Goal: Transaction & Acquisition: Purchase product/service

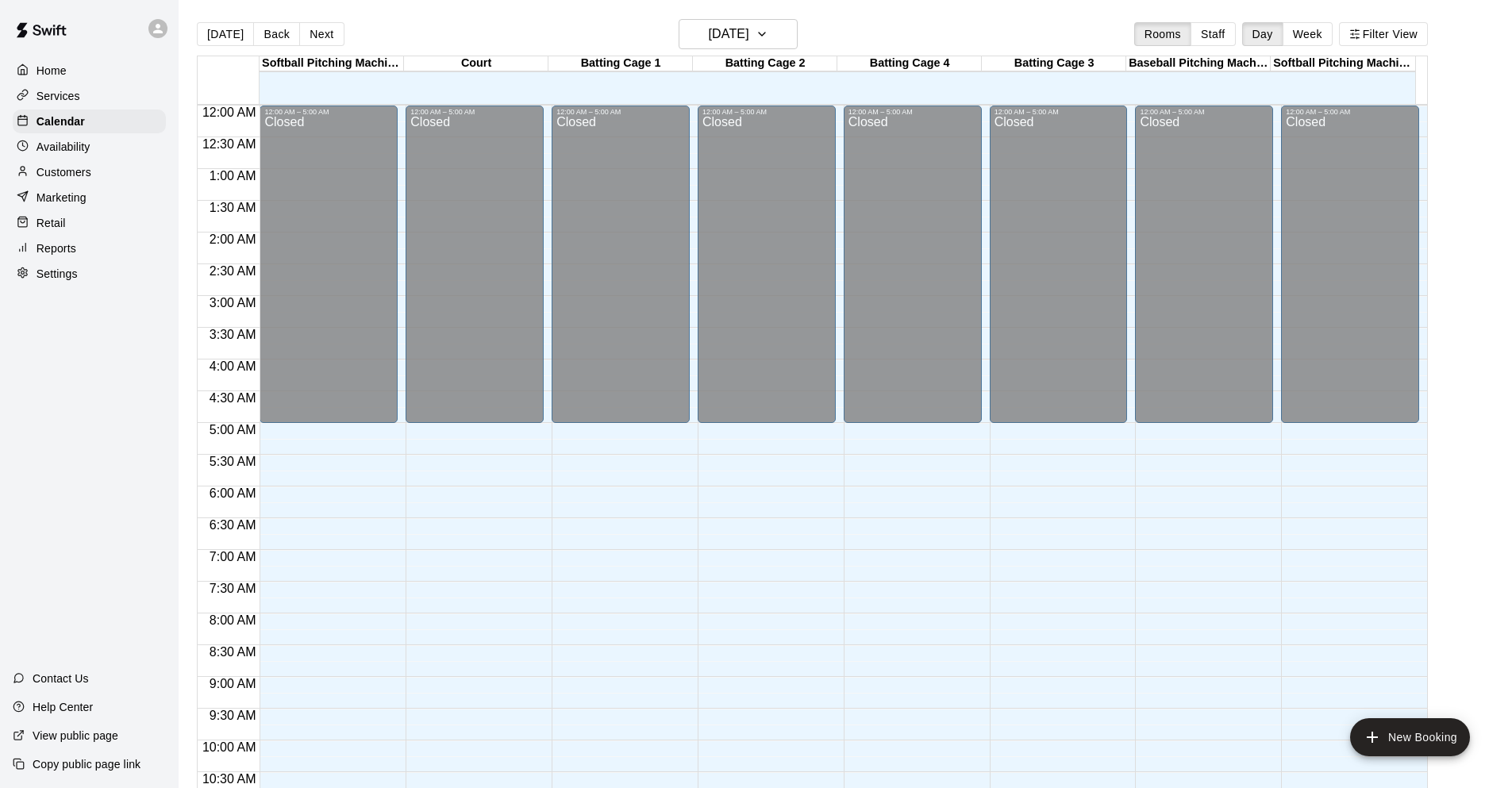
scroll to position [776, 0]
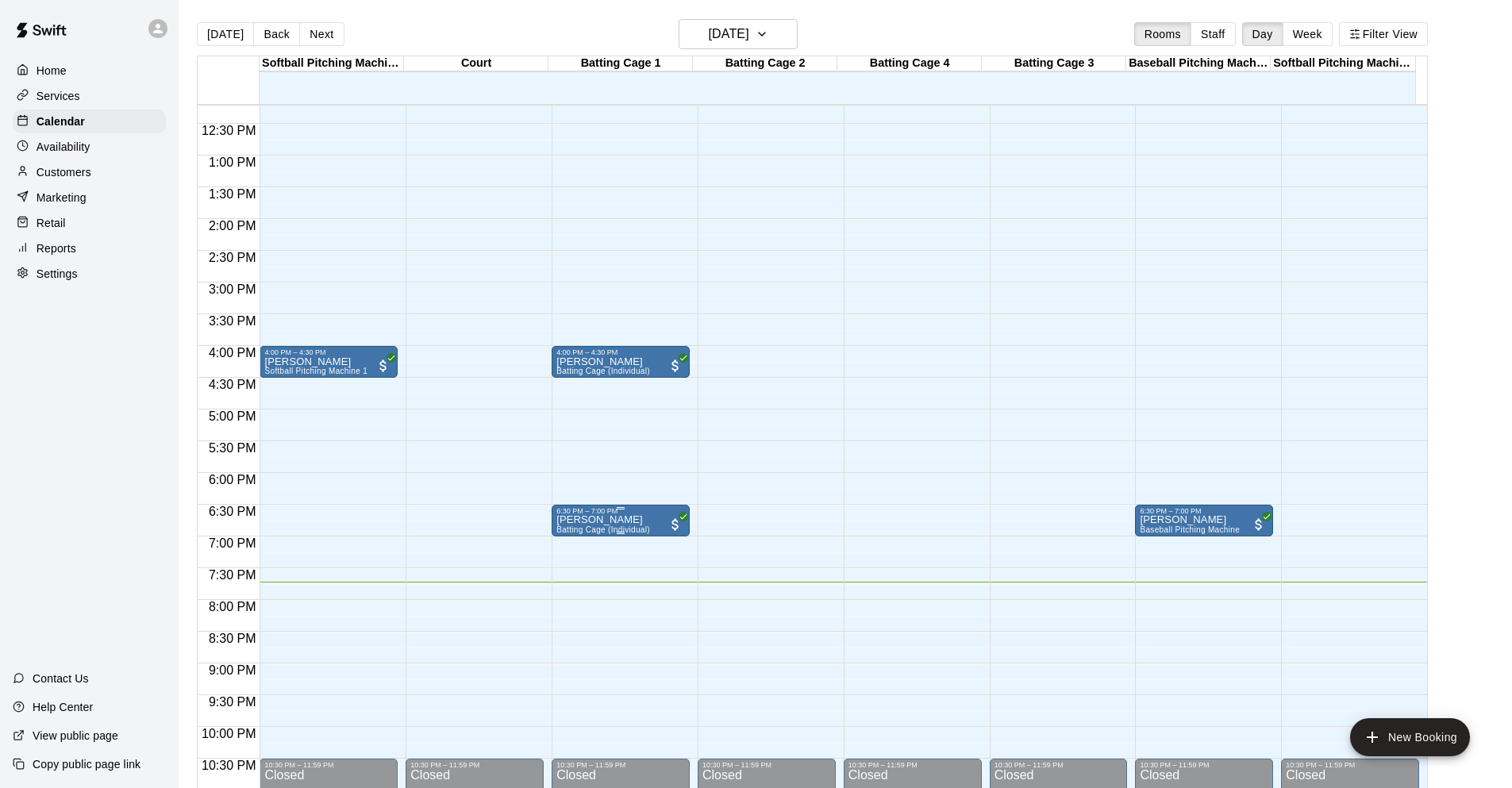
click at [575, 520] on p "[PERSON_NAME]" at bounding box center [603, 520] width 94 height 0
click at [572, 583] on img "edit" at bounding box center [571, 577] width 18 height 18
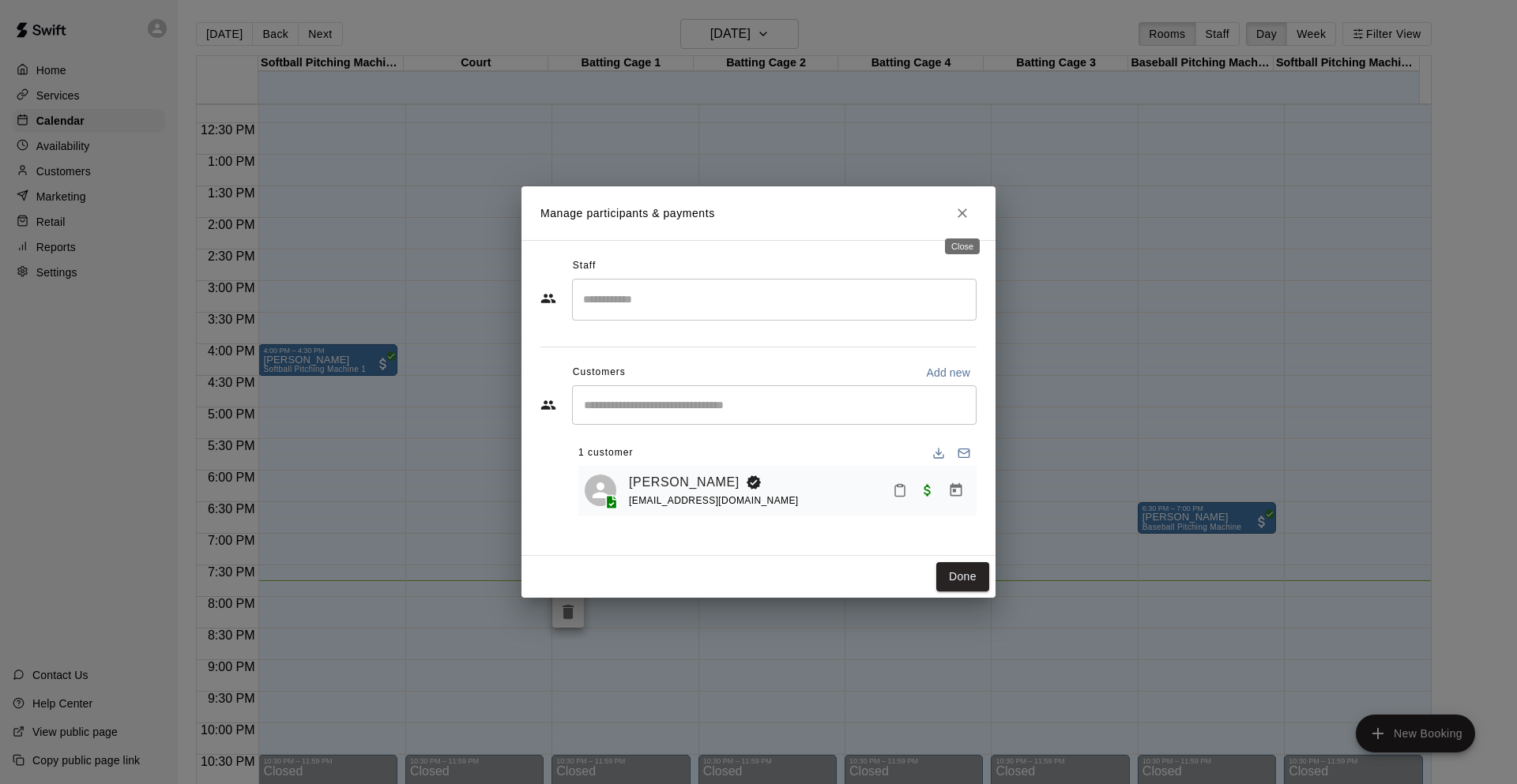
click at [957, 218] on icon "Close" at bounding box center [962, 212] width 16 height 16
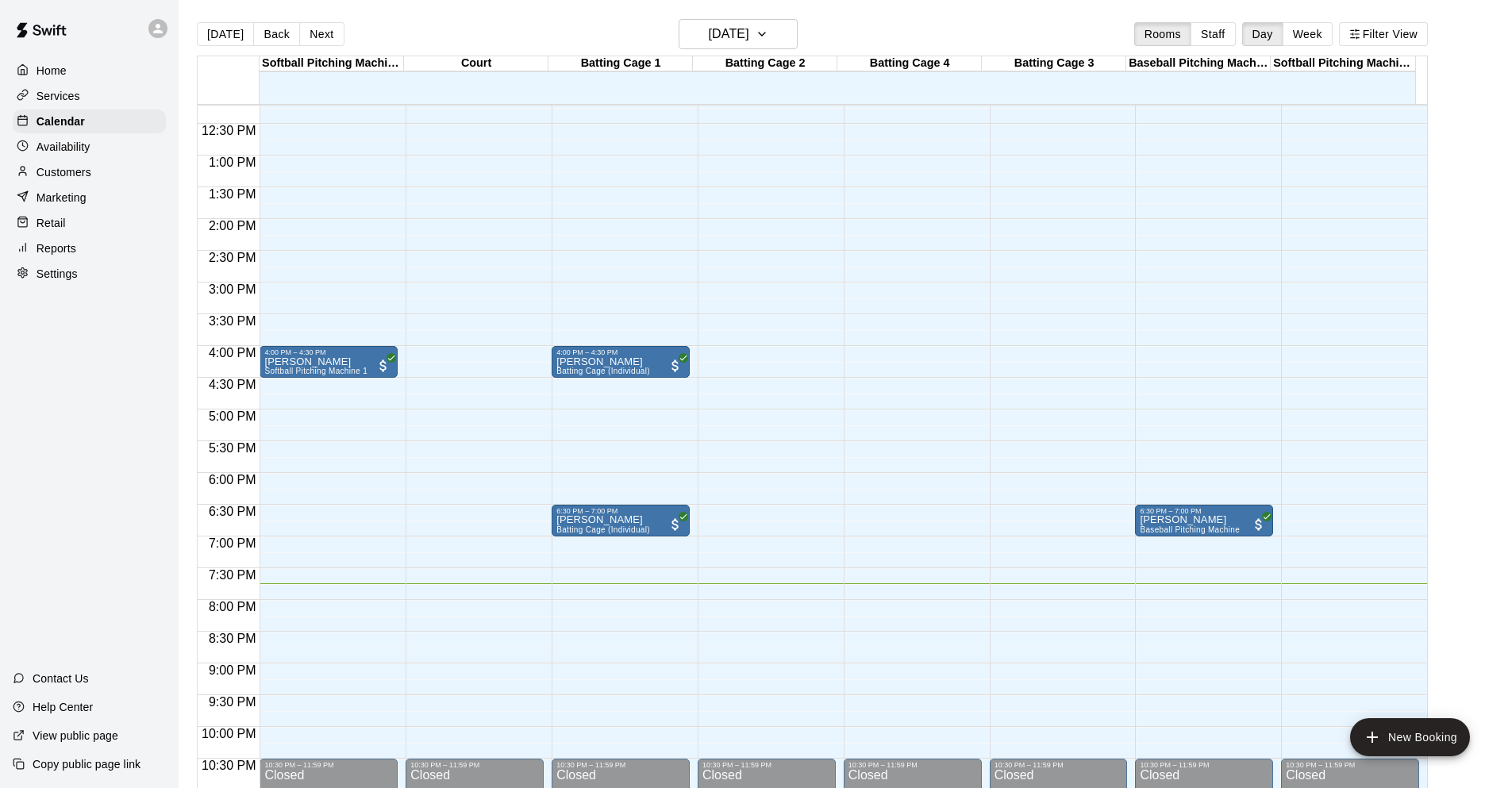
click at [71, 173] on p "Customers" at bounding box center [63, 172] width 55 height 16
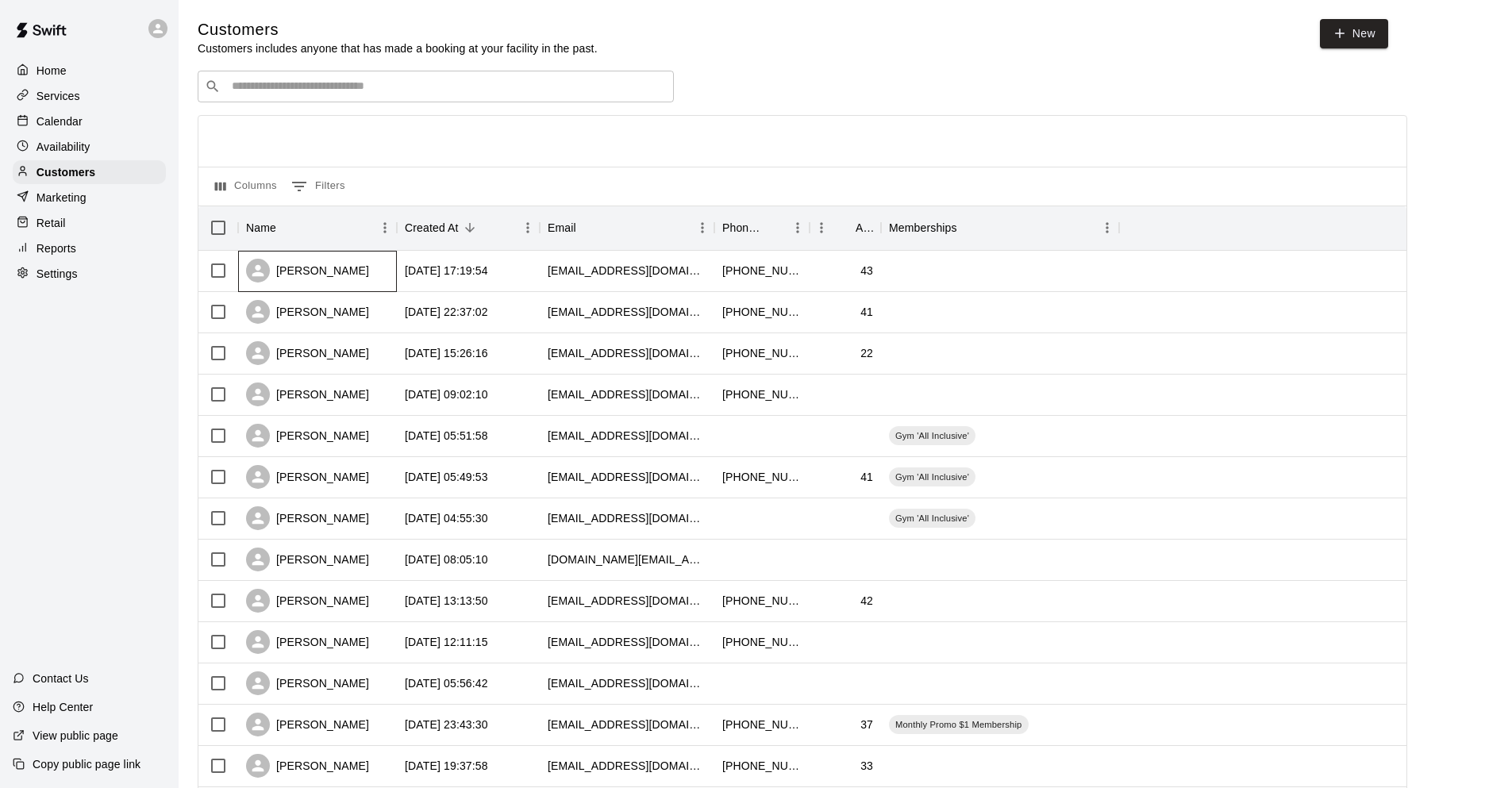
click at [298, 273] on div "[PERSON_NAME]" at bounding box center [308, 270] width 123 height 24
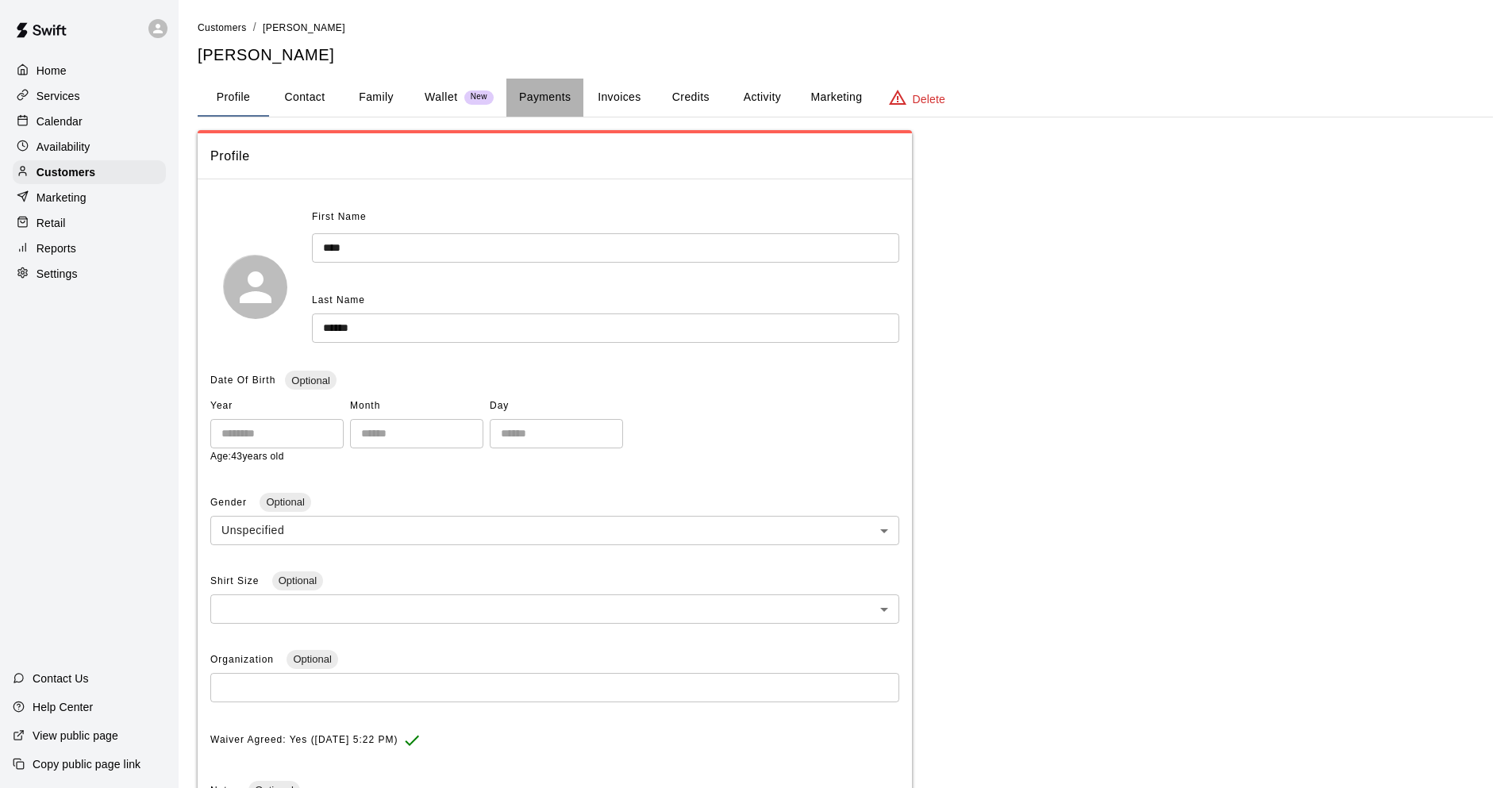
click at [562, 93] on button "Payments" at bounding box center [545, 98] width 77 height 38
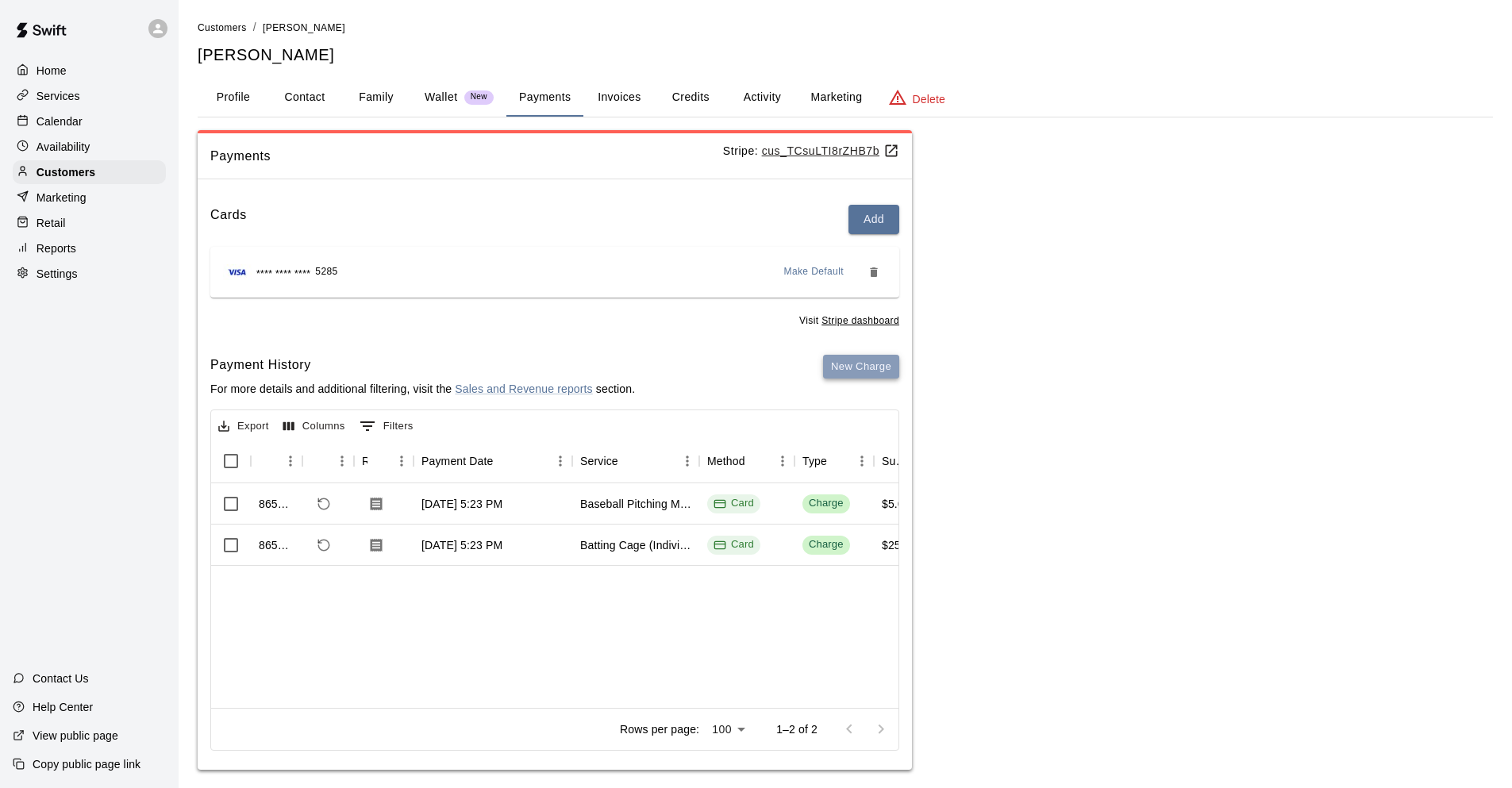
click at [887, 364] on button "New Charge" at bounding box center [861, 367] width 76 height 25
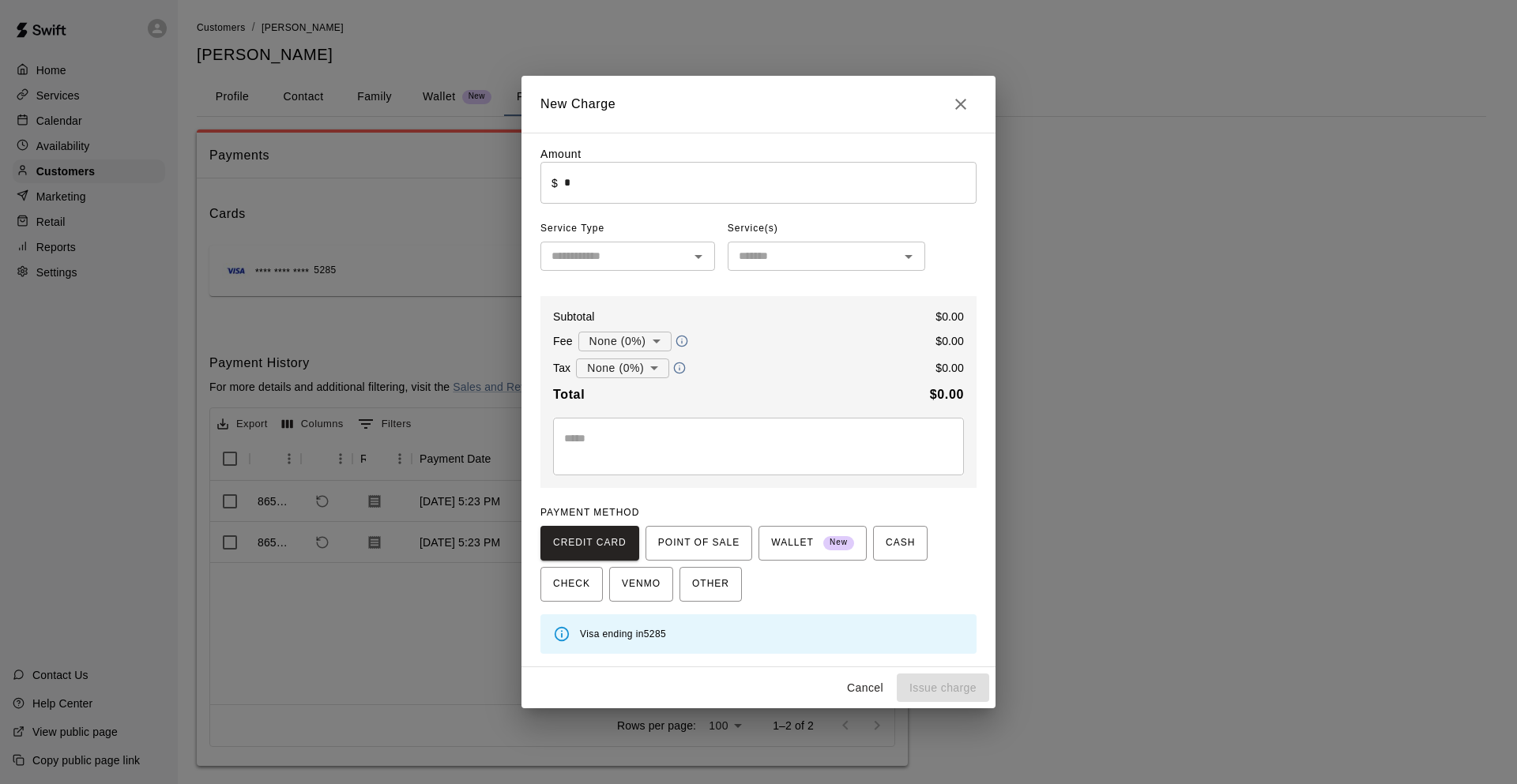
click at [627, 185] on input "*" at bounding box center [770, 182] width 413 height 42
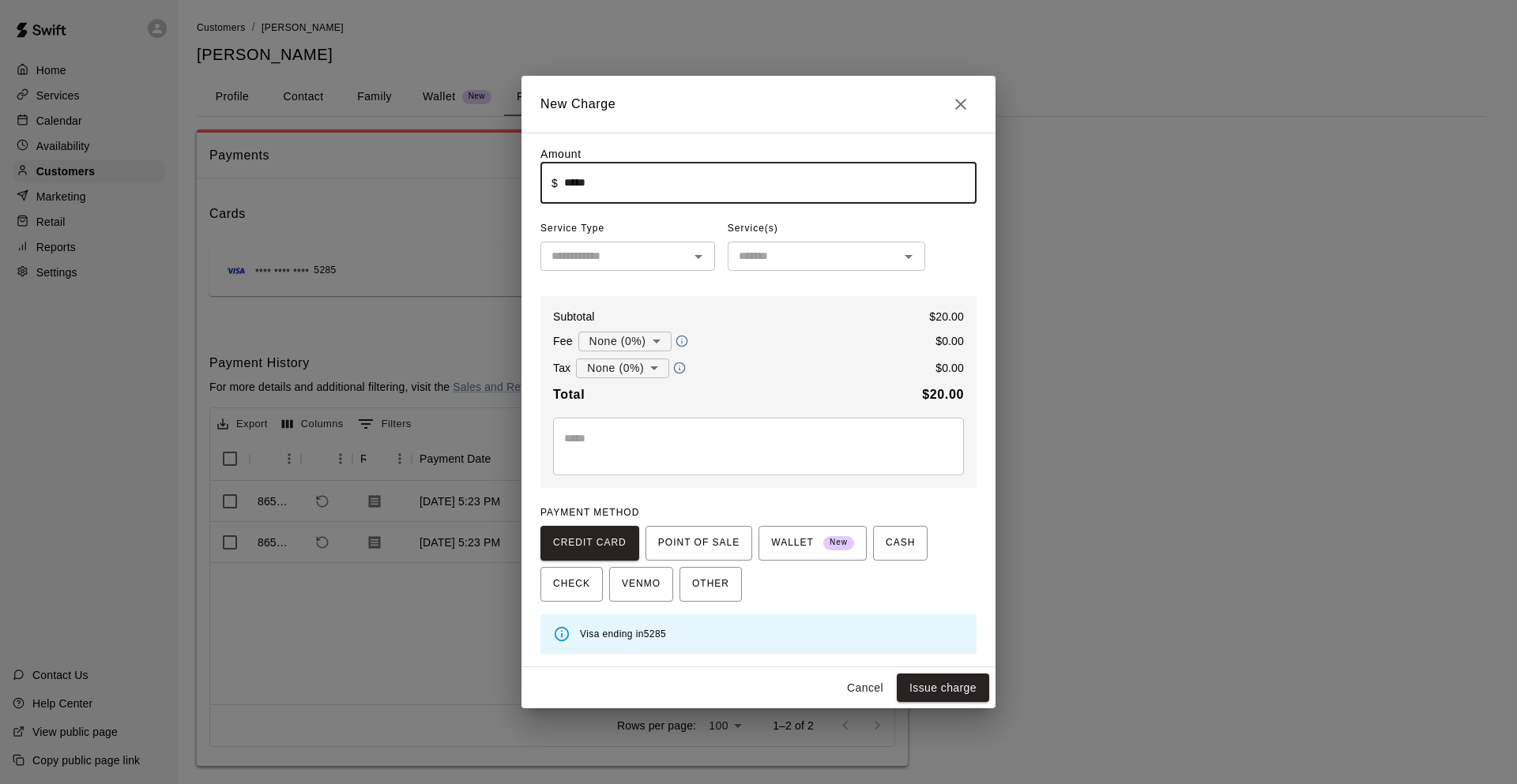
click at [960, 104] on icon "Close" at bounding box center [961, 105] width 11 height 11
type input "*"
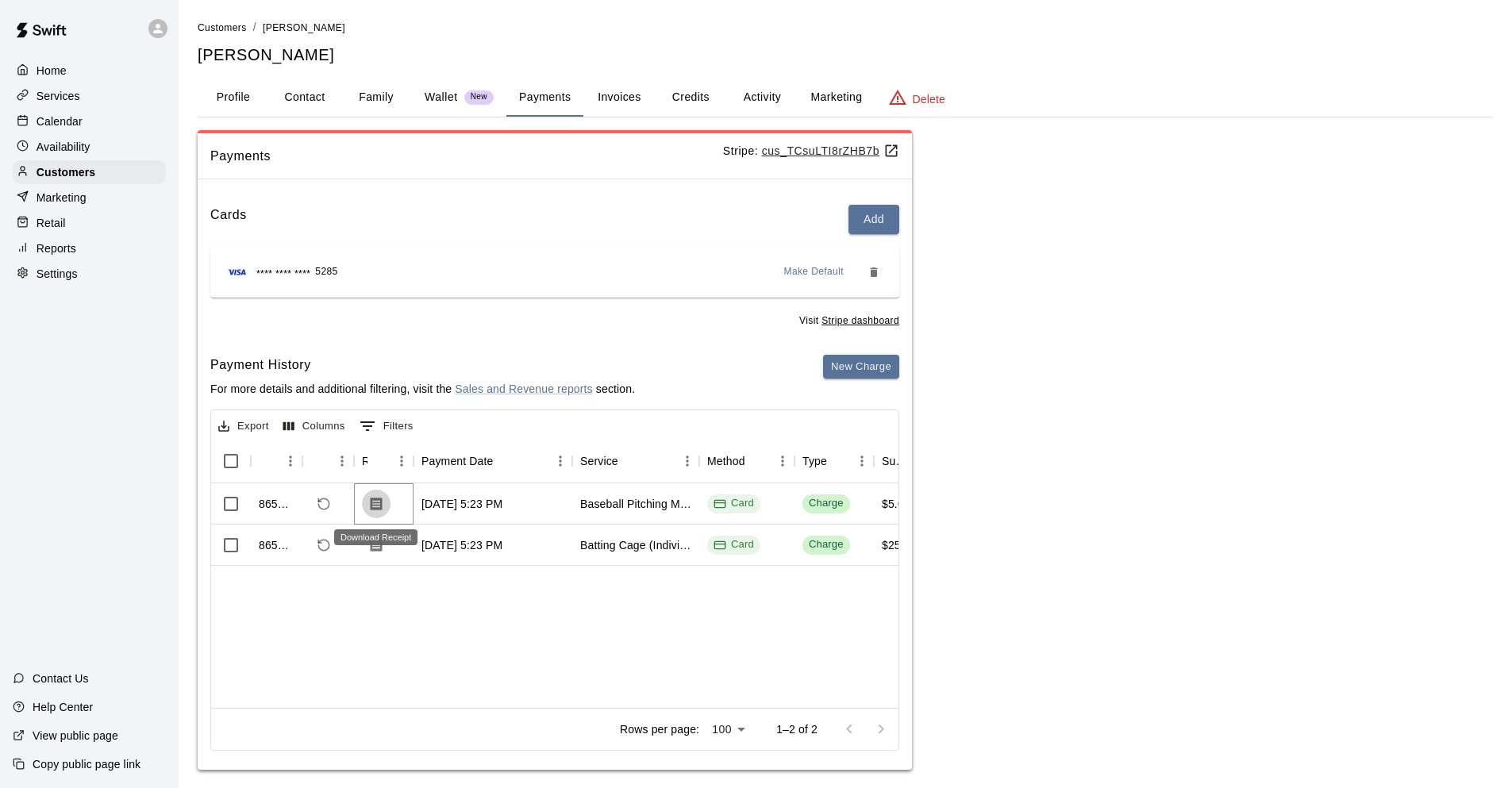
click at [374, 500] on icon "Download Receipt" at bounding box center [377, 503] width 12 height 13
click at [833, 364] on button "New Charge" at bounding box center [861, 367] width 76 height 25
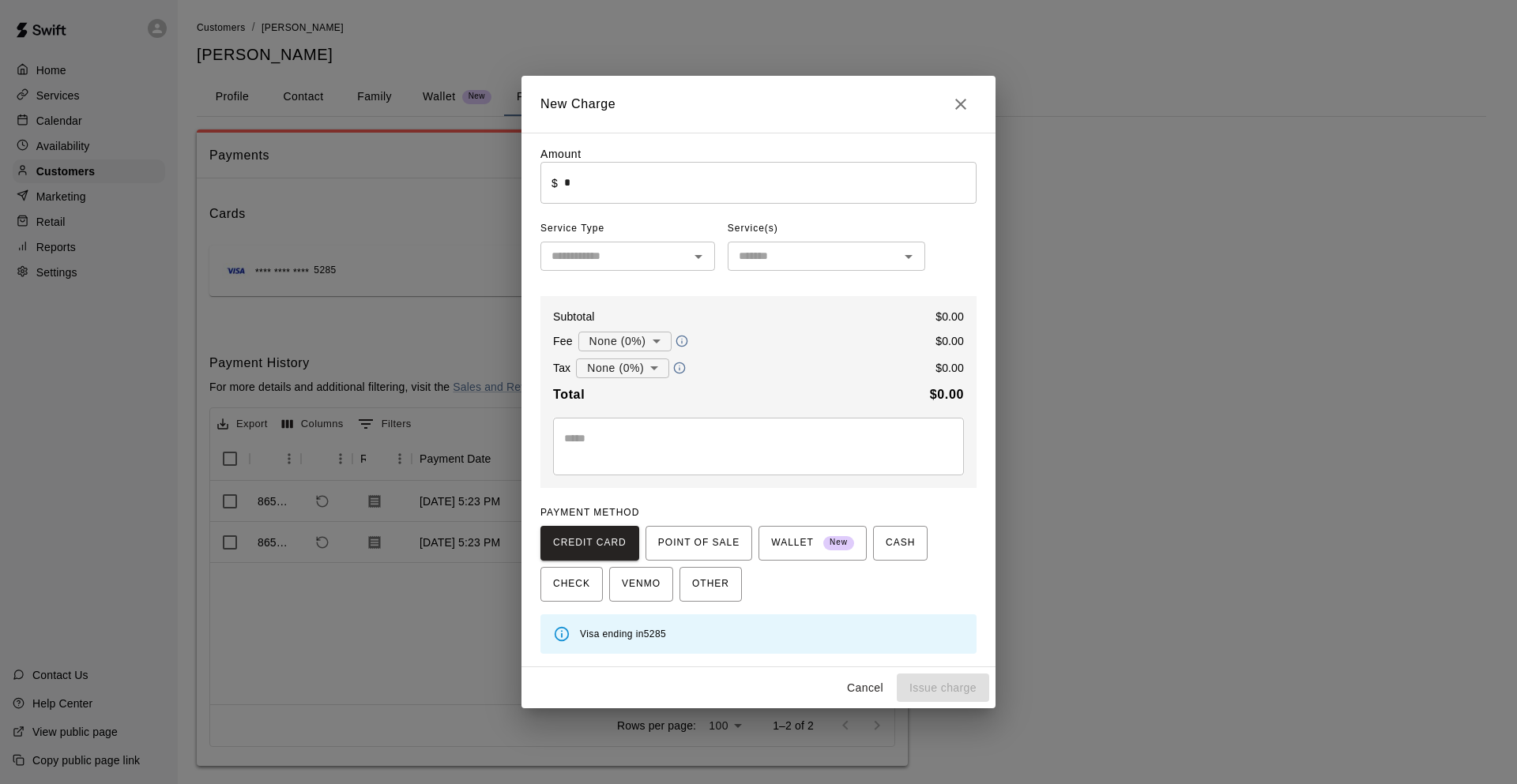
click at [647, 180] on input "*" at bounding box center [770, 182] width 413 height 42
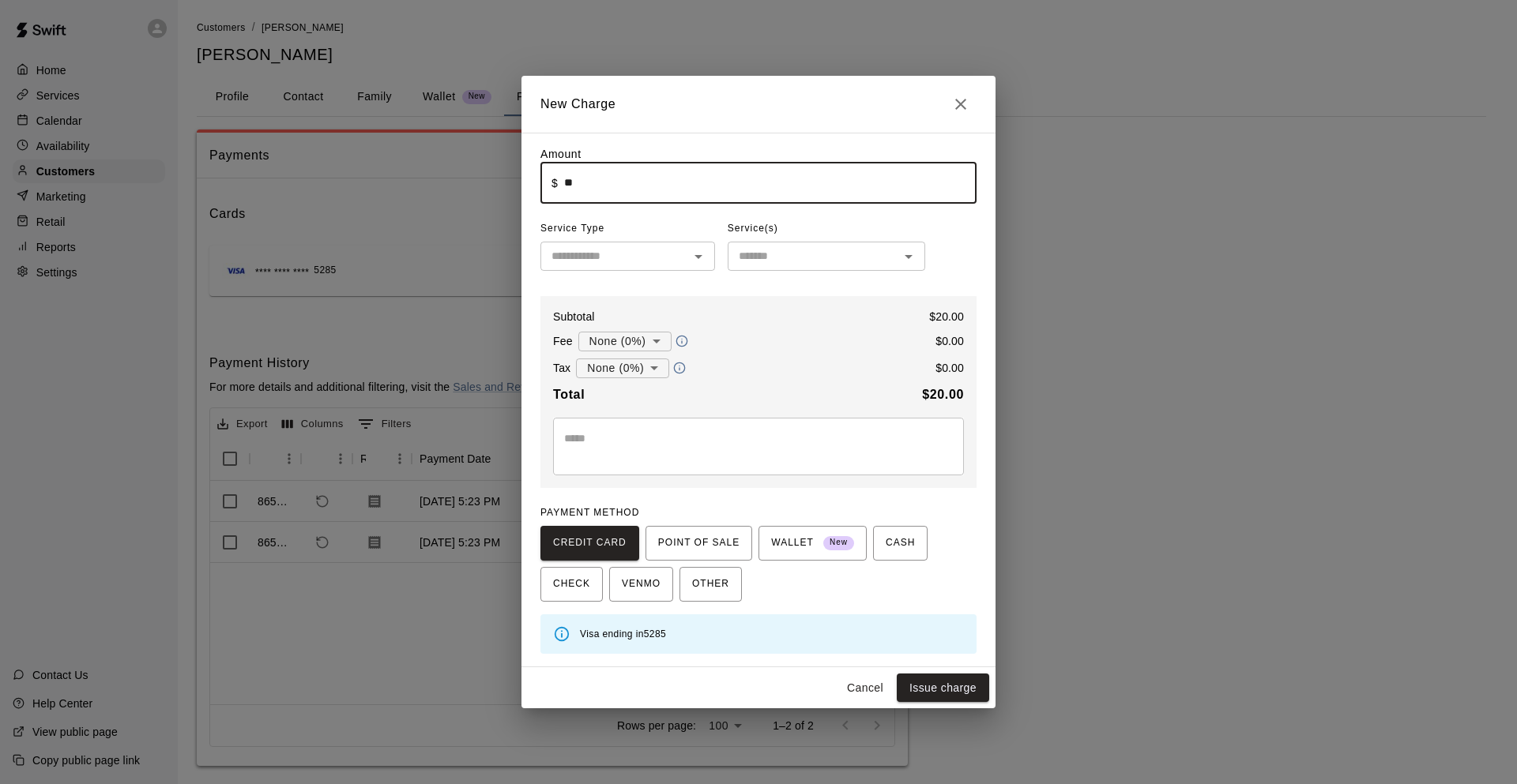
type input "*****"
click at [657, 265] on input "text" at bounding box center [614, 256] width 139 height 20
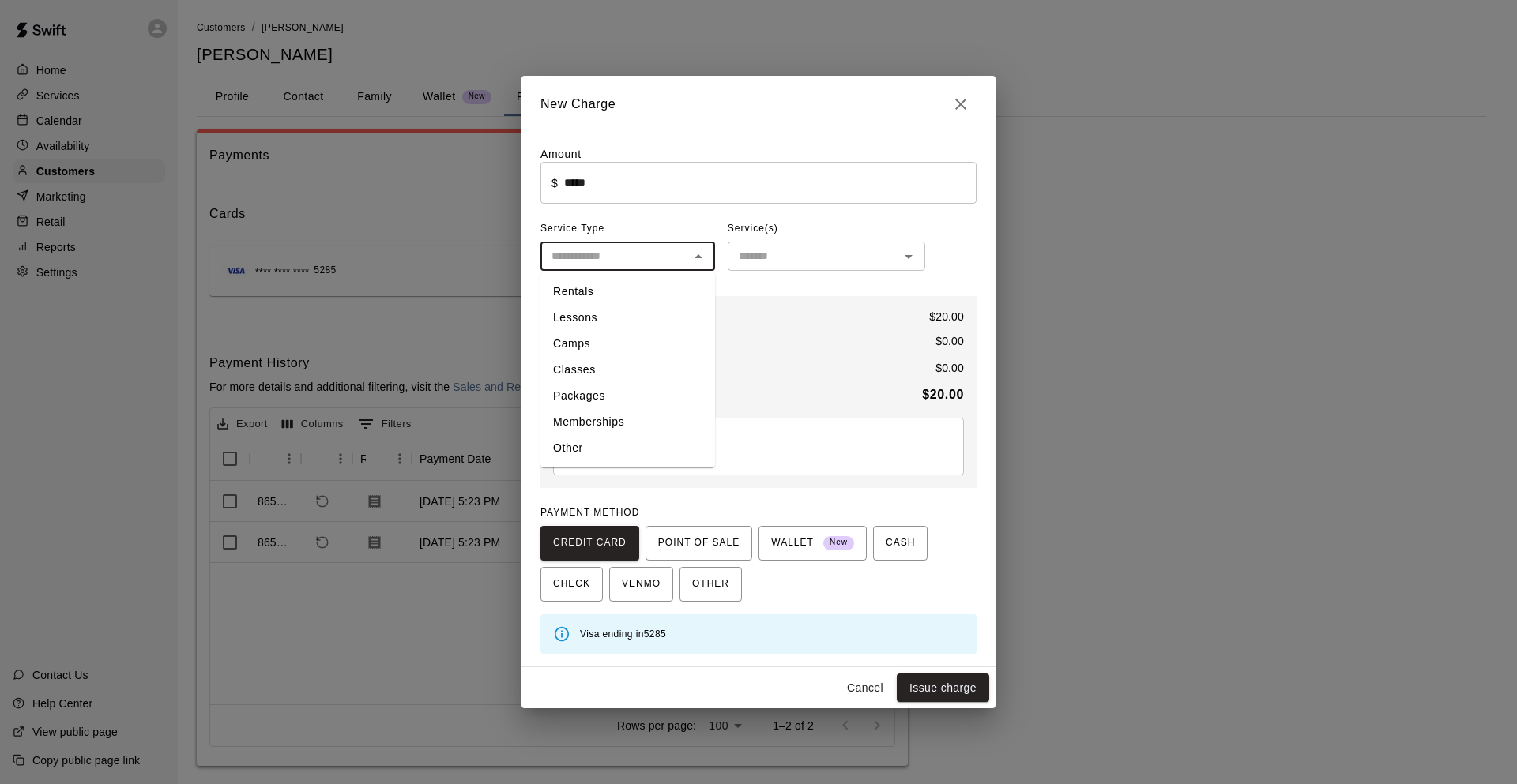
click at [627, 288] on li "Rentals" at bounding box center [627, 292] width 175 height 26
type input "*******"
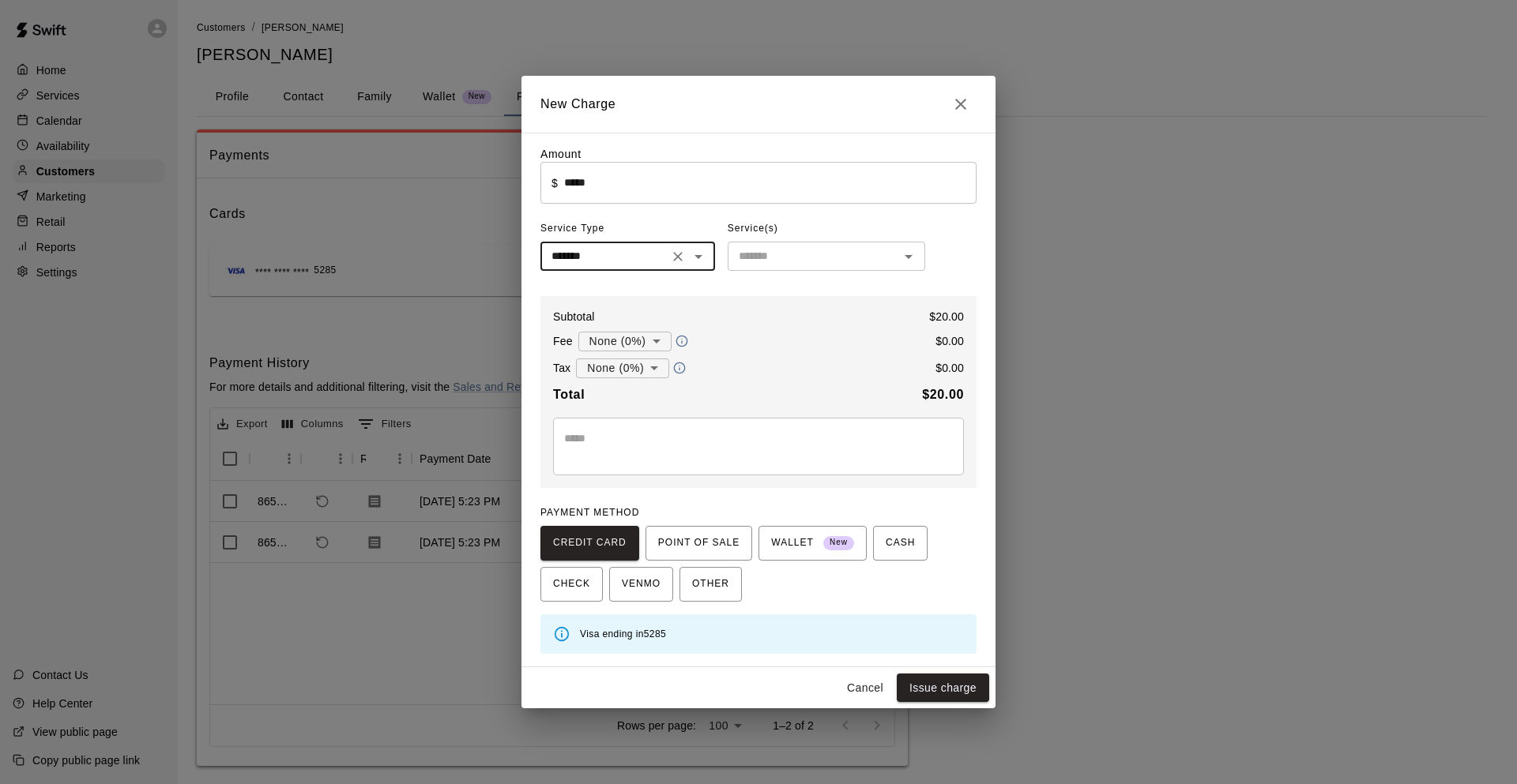
click at [821, 256] on input "text" at bounding box center [813, 256] width 162 height 20
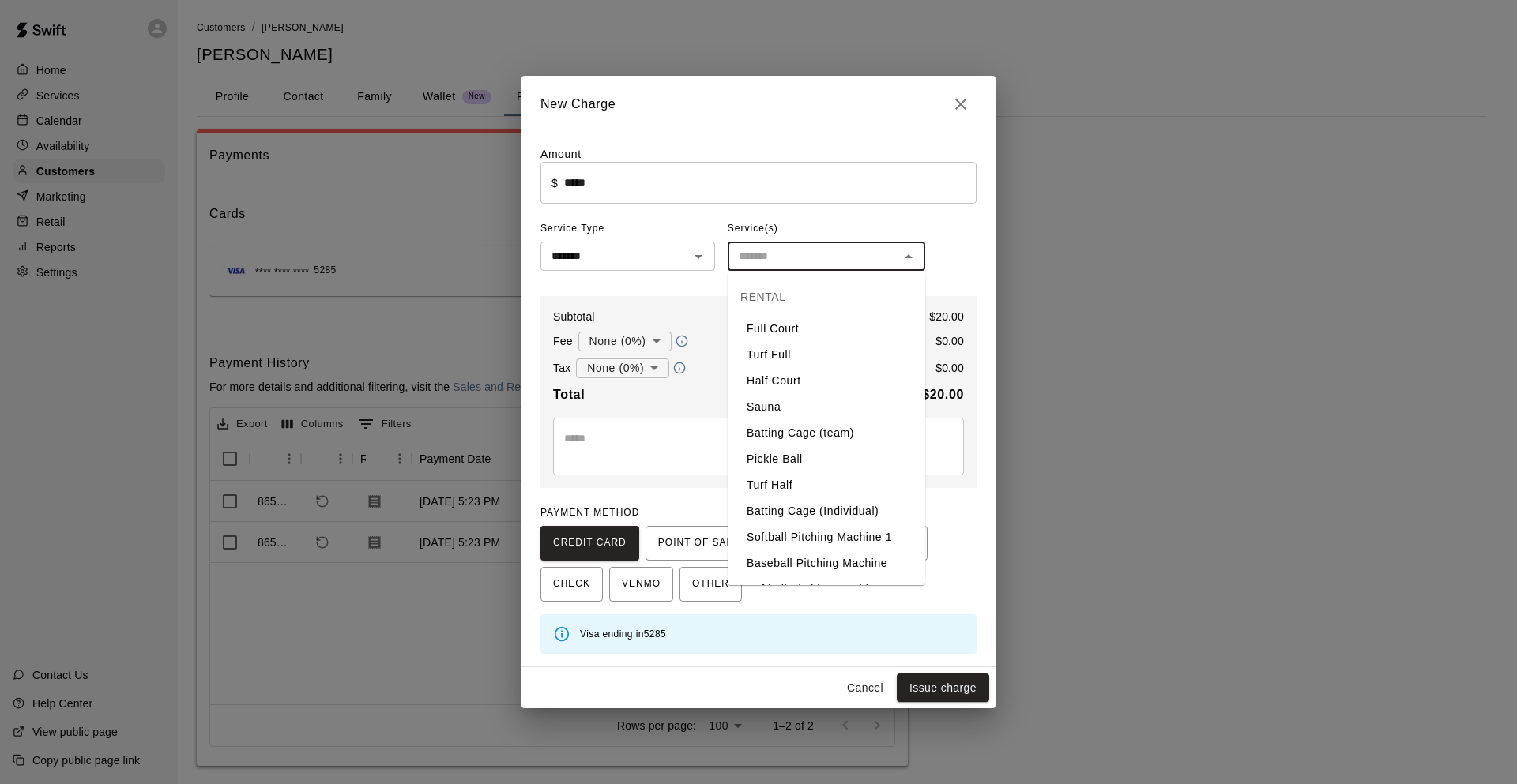
click at [850, 508] on li "Batting Cage (Individual)" at bounding box center [827, 511] width 198 height 26
type input "**********"
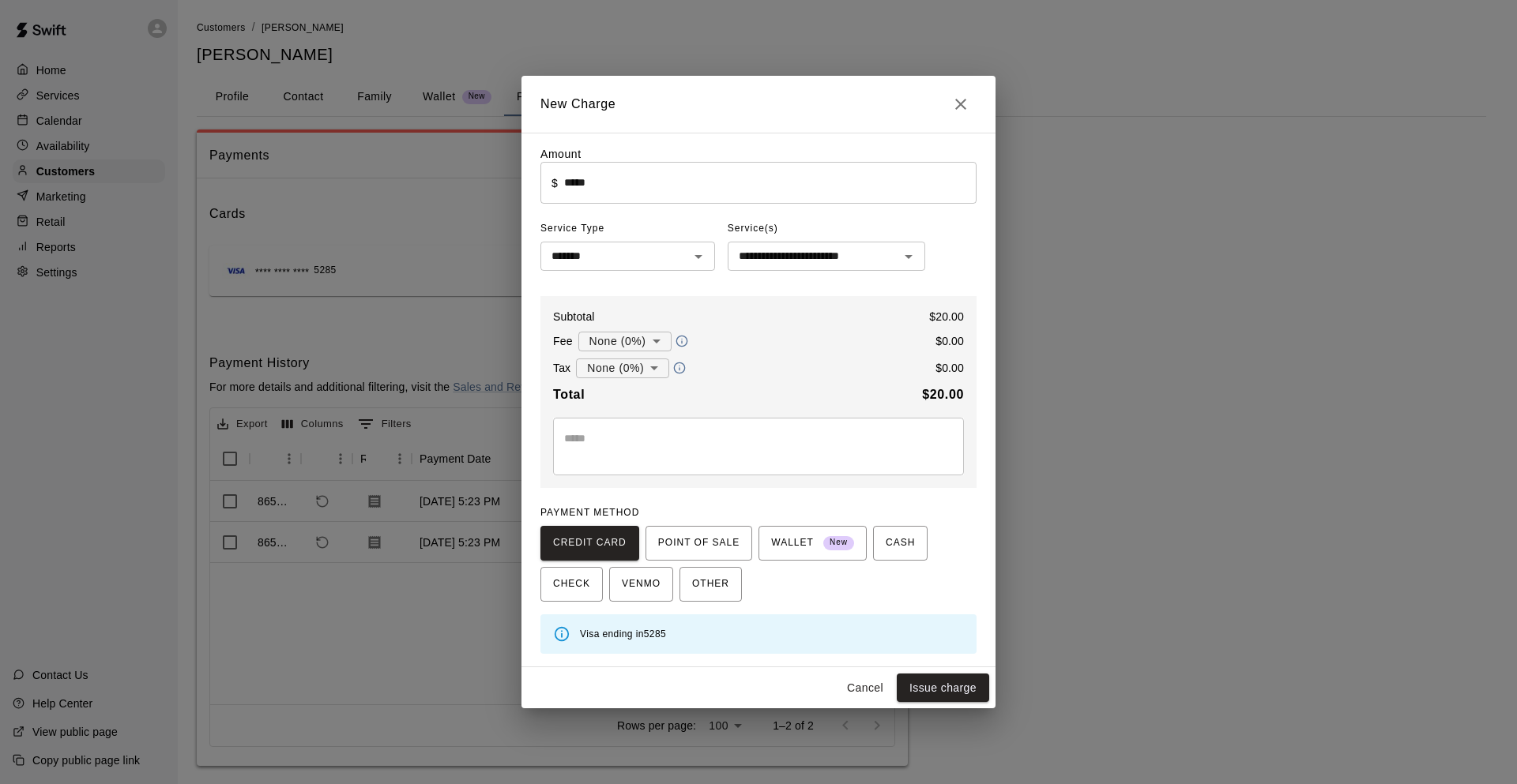
click at [584, 430] on div "* ​" at bounding box center [758, 447] width 411 height 58
type textarea "*******"
click at [937, 686] on button "Issue charge" at bounding box center [943, 688] width 92 height 29
type input "*"
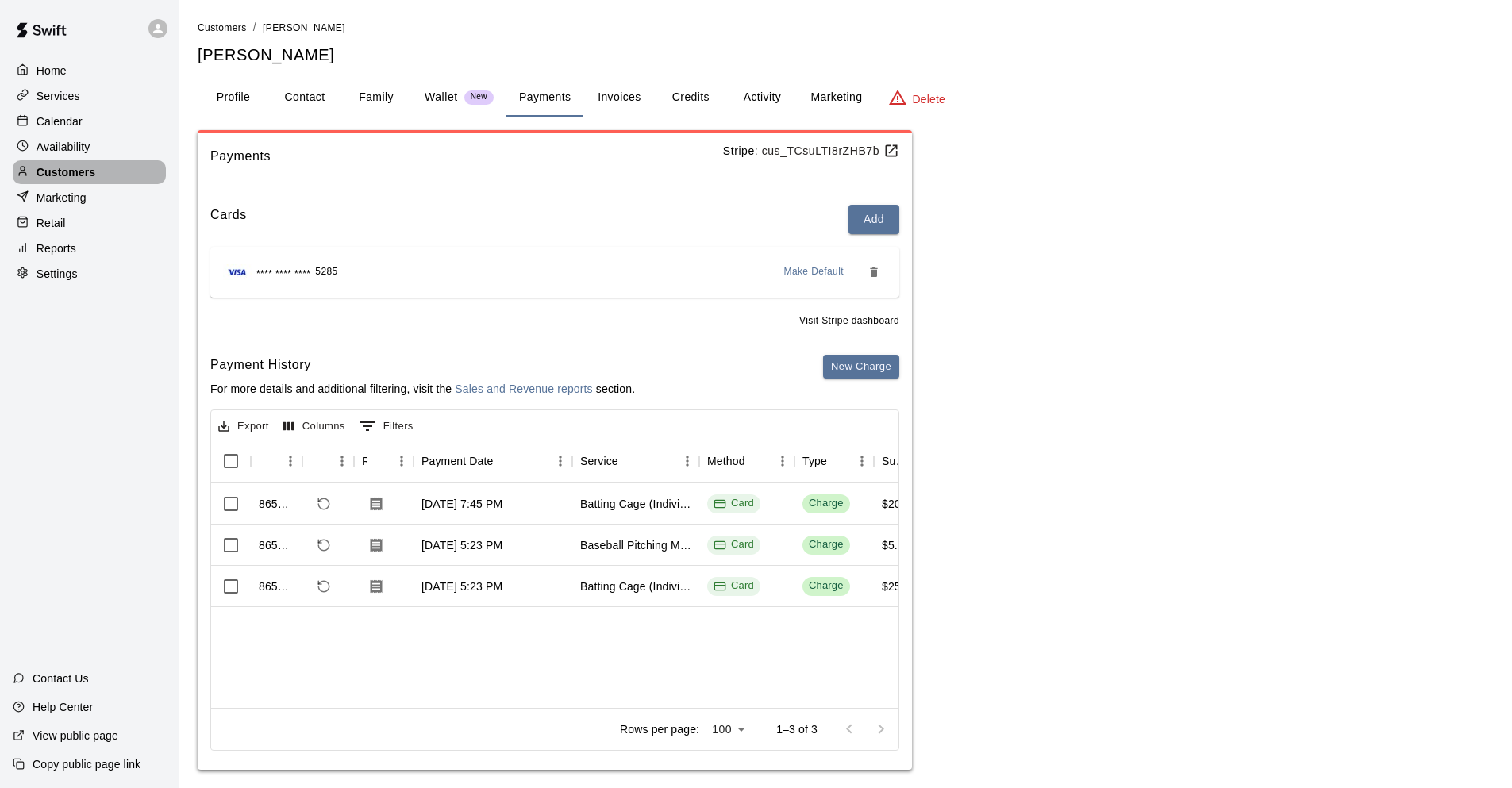
click at [78, 172] on p "Customers" at bounding box center [66, 172] width 59 height 16
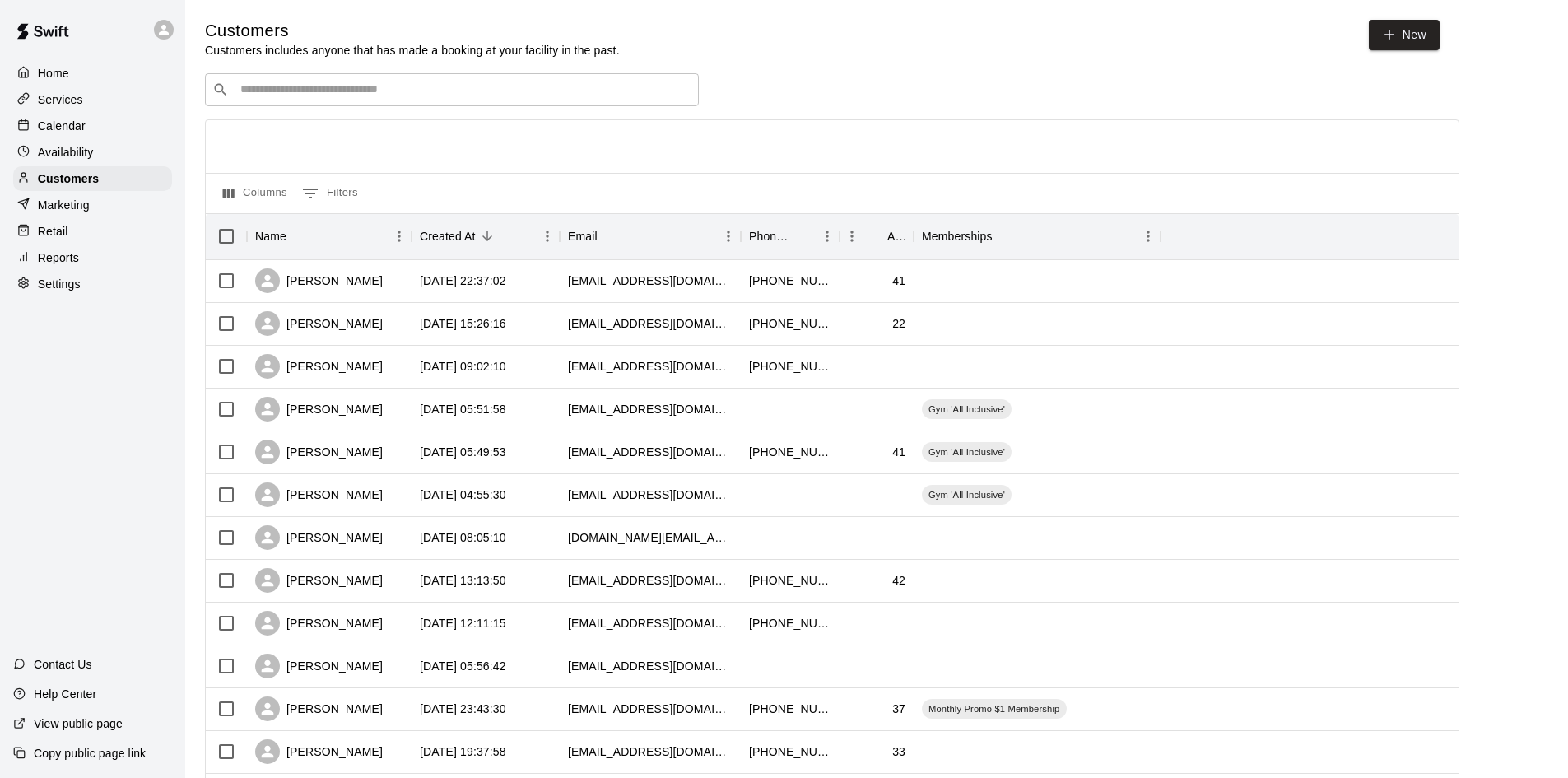
scroll to position [83, 0]
